Goal: Find specific page/section: Find specific page/section

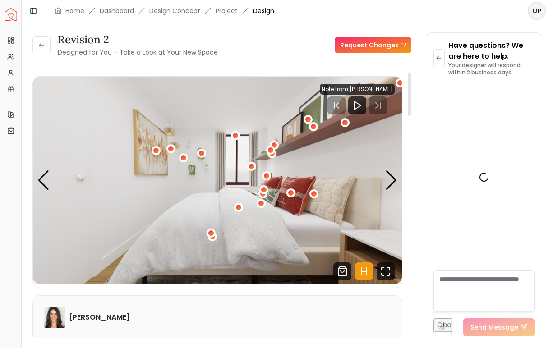
scroll to position [3870, 0]
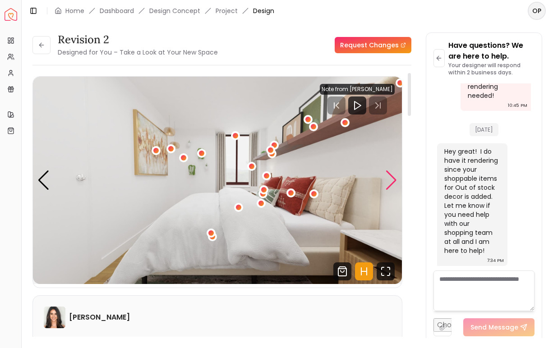
click at [390, 178] on div "Next slide" at bounding box center [391, 181] width 12 height 20
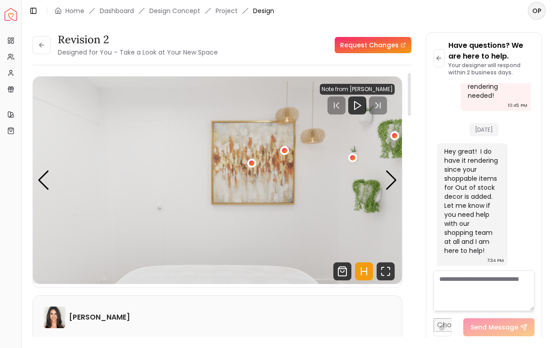
click at [34, 183] on img "2 / 4" at bounding box center [217, 181] width 369 height 208
click at [36, 183] on img "2 / 4" at bounding box center [217, 181] width 369 height 208
click at [43, 183] on div "Previous slide" at bounding box center [43, 181] width 12 height 20
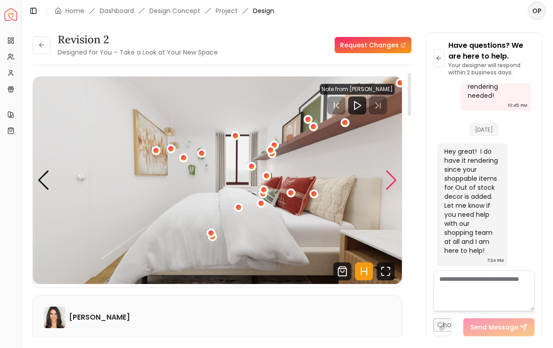
click at [392, 176] on div "Next slide" at bounding box center [391, 181] width 12 height 20
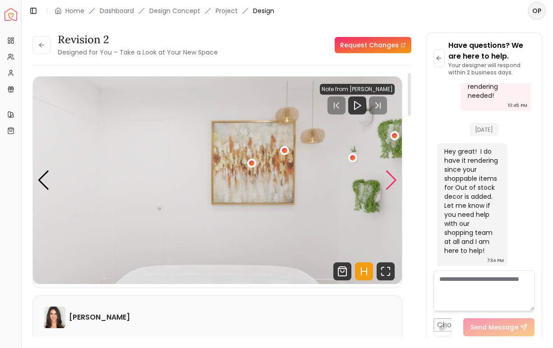
click at [392, 176] on div "Next slide" at bounding box center [391, 181] width 12 height 20
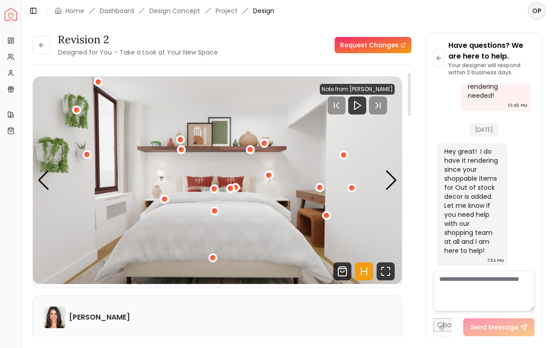
click at [326, 220] on div "3 / 4" at bounding box center [326, 216] width 9 height 11
click at [326, 219] on div "3 / 4" at bounding box center [326, 215] width 11 height 11
